Goal: Information Seeking & Learning: Learn about a topic

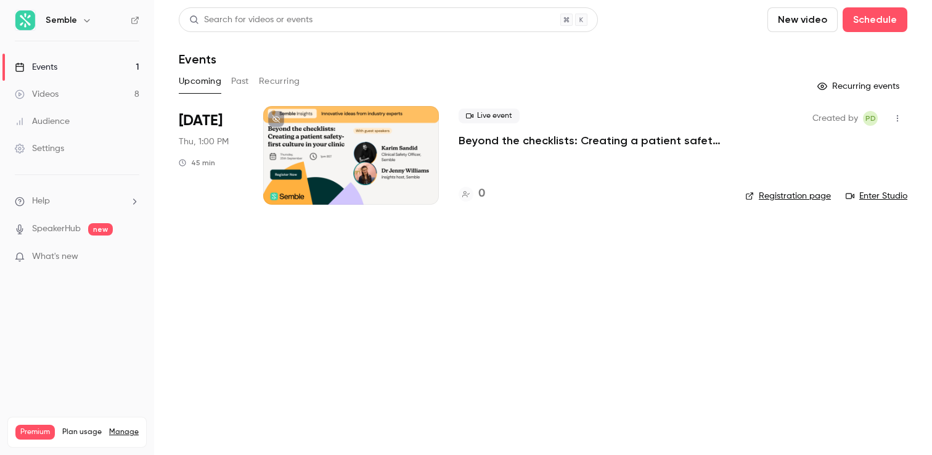
click at [405, 148] on div at bounding box center [351, 155] width 176 height 99
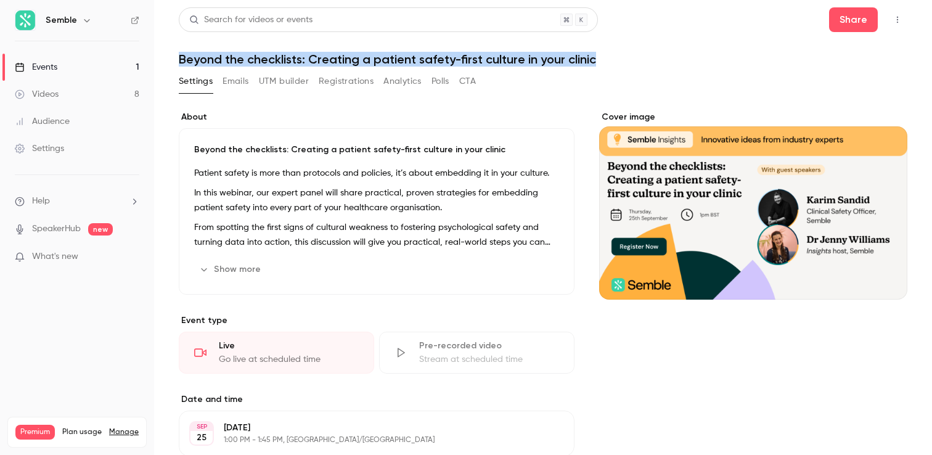
drag, startPoint x: 180, startPoint y: 57, endPoint x: 610, endPoint y: 64, distance: 430.4
click at [610, 64] on h1 "Beyond the checklists: Creating a patient safety-first culture in your clinic" at bounding box center [543, 59] width 729 height 15
copy h1 "Beyond the checklists: Creating a patient safety-first culture in your clinic"
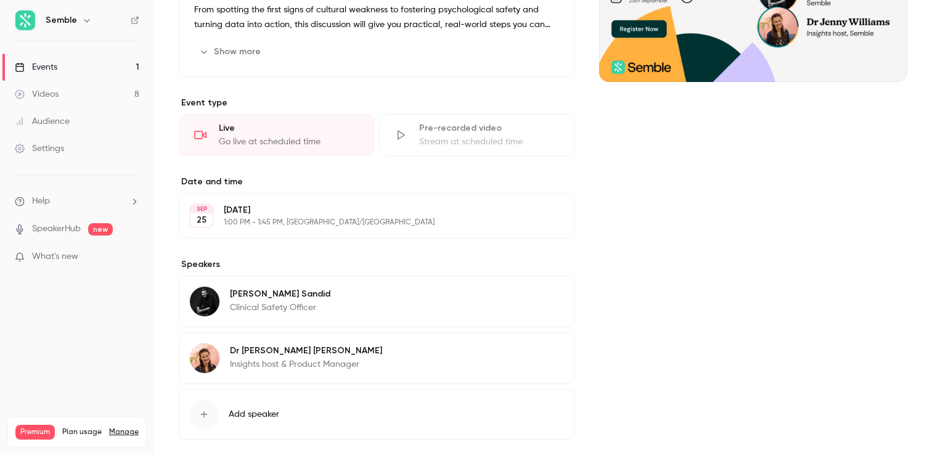
scroll to position [223, 0]
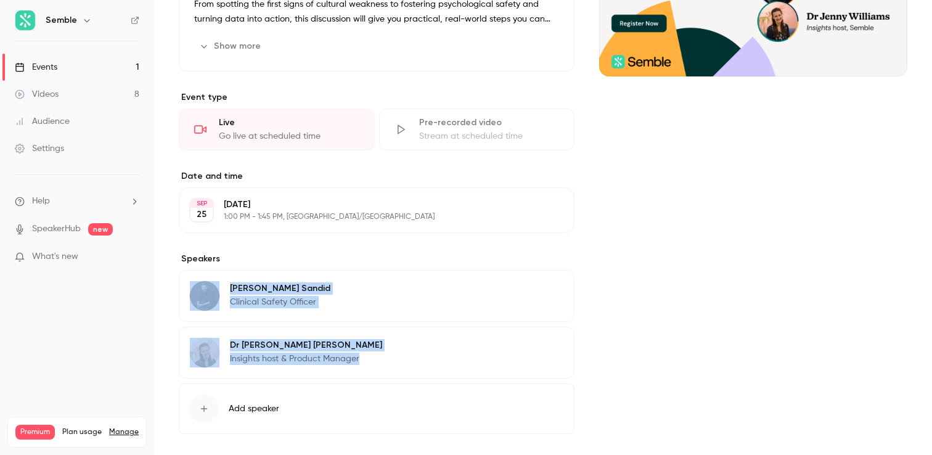
drag, startPoint x: 226, startPoint y: 262, endPoint x: 381, endPoint y: 367, distance: 187.4
click at [381, 367] on section "Speakers [PERSON_NAME] Clinical Safety Officer Edit Dr [PERSON_NAME] Insights h…" at bounding box center [377, 343] width 396 height 181
copy section "[PERSON_NAME] Clinical Safety Officer Edit Dr [PERSON_NAME] Insights host & Pro…"
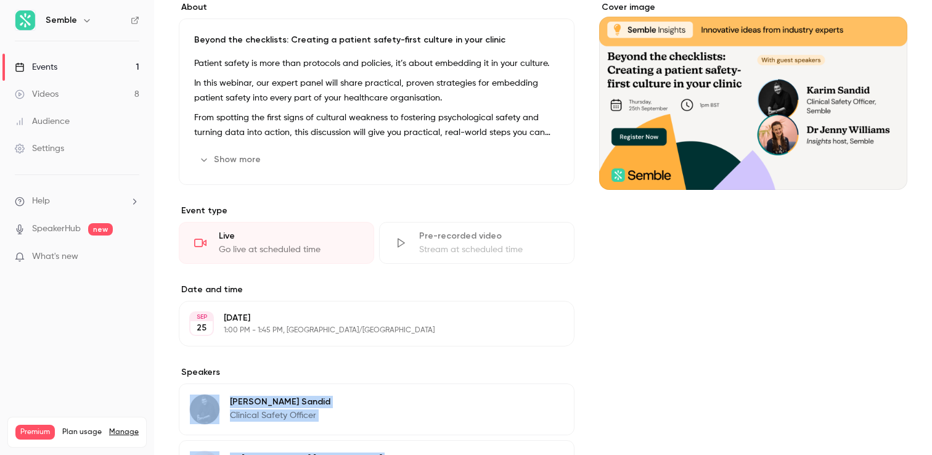
scroll to position [109, 0]
